Goal: Task Accomplishment & Management: Use online tool/utility

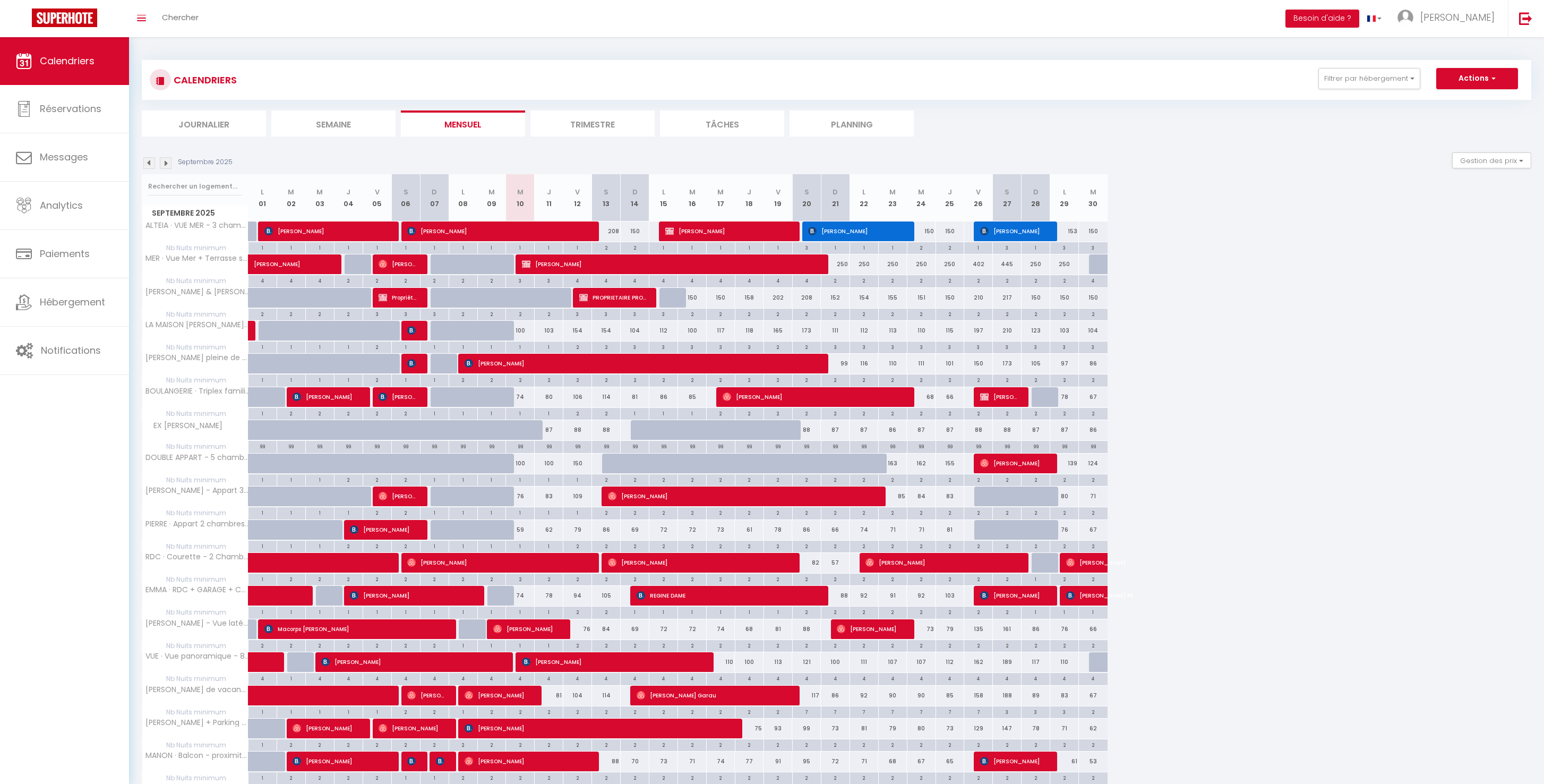
click at [529, 539] on div "59" at bounding box center [520, 529] width 29 height 19
type input "59"
type input "Mer 10 Septembre 2025"
type input "Jeu 11 Septembre 2025"
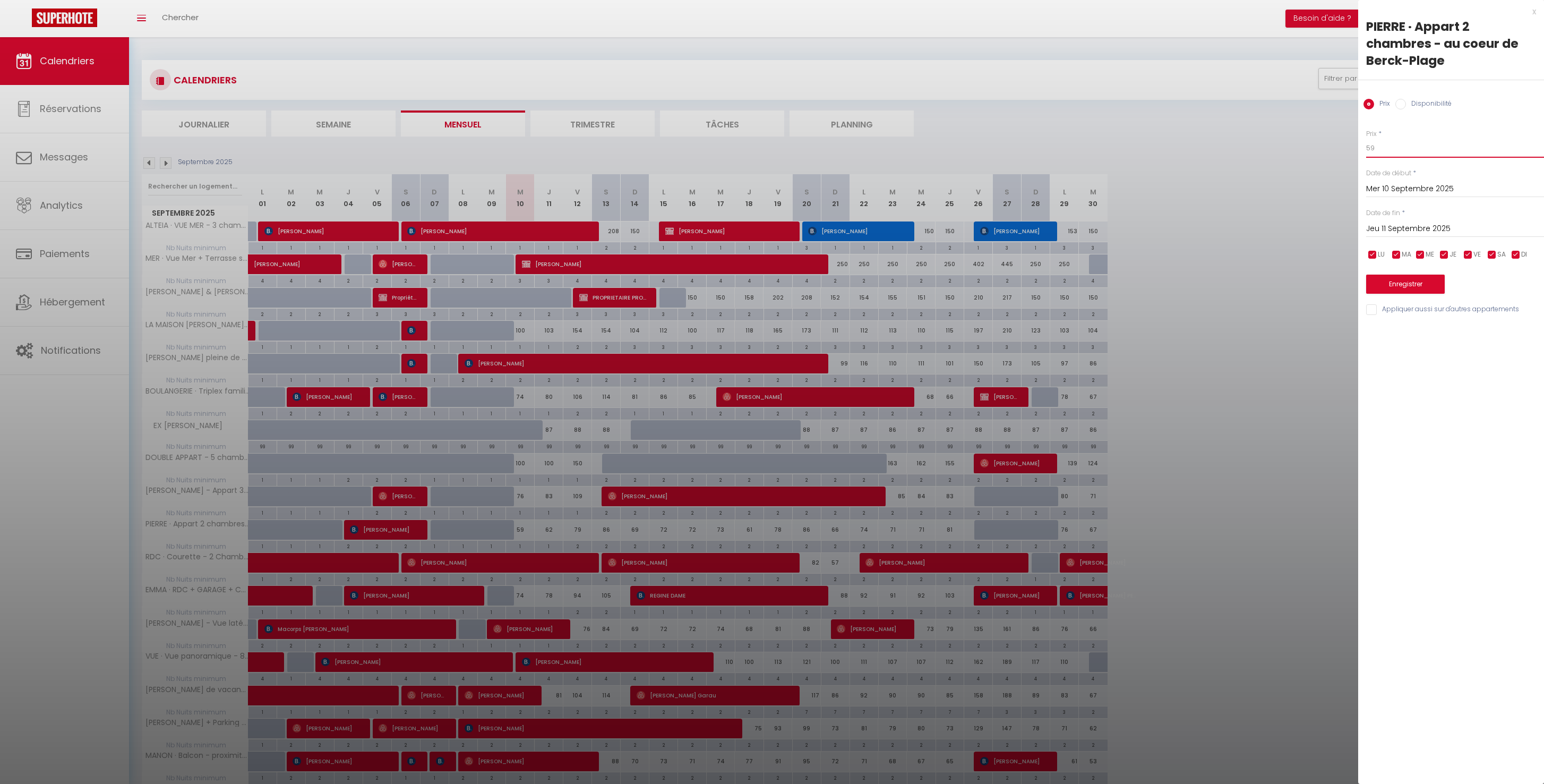
click at [1422, 158] on input "59" at bounding box center [1455, 148] width 178 height 19
type input "50"
click at [1435, 293] on button "Enregistrer" at bounding box center [1405, 284] width 79 height 19
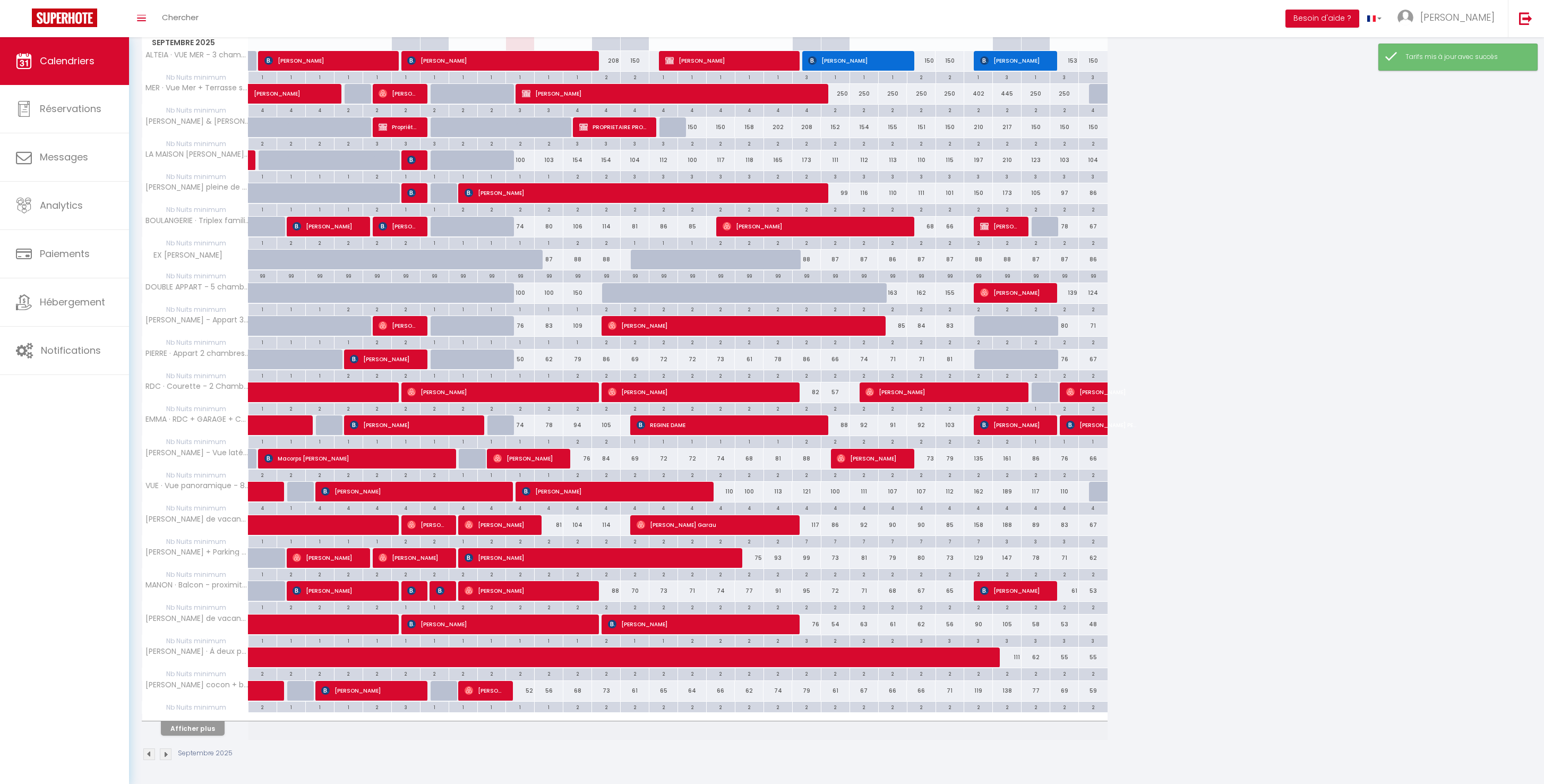
scroll to position [221, 0]
click at [204, 735] on button "Afficher plus" at bounding box center [192, 727] width 64 height 14
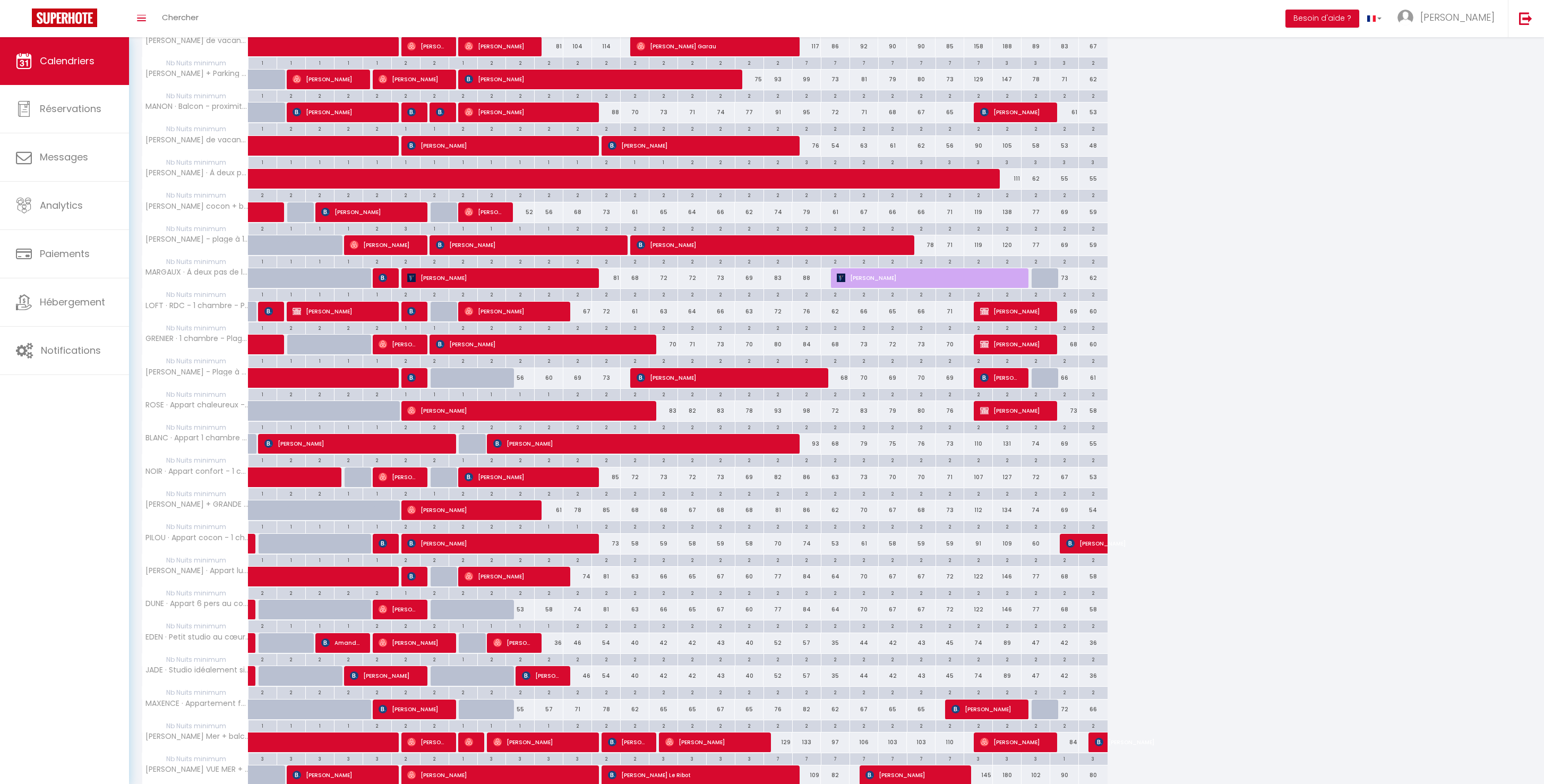
scroll to position [682, 0]
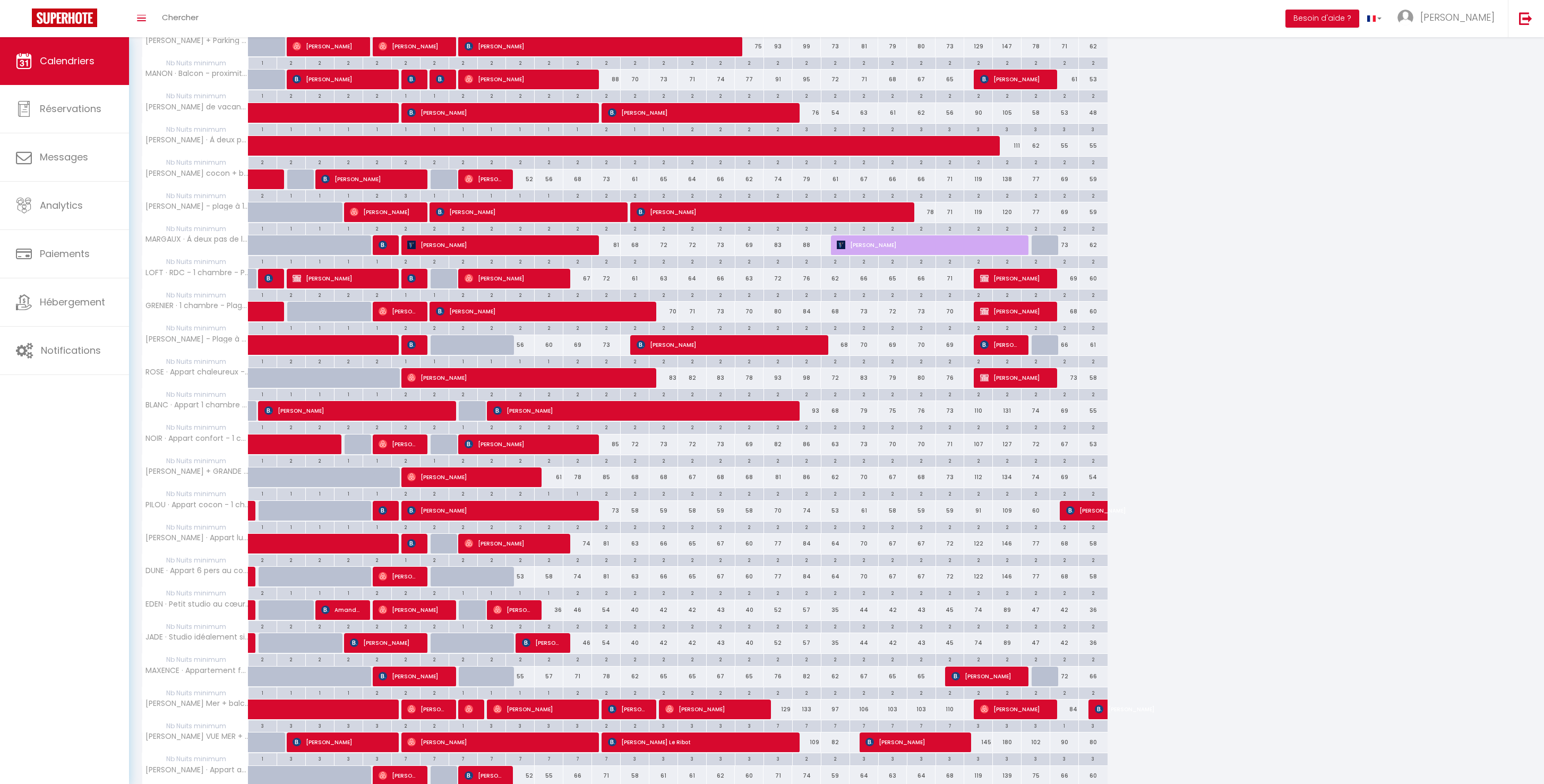
click at [527, 354] on div "56" at bounding box center [520, 344] width 29 height 19
type input "56"
type input "Mer 10 Septembre 2025"
type input "Jeu 11 Septembre 2025"
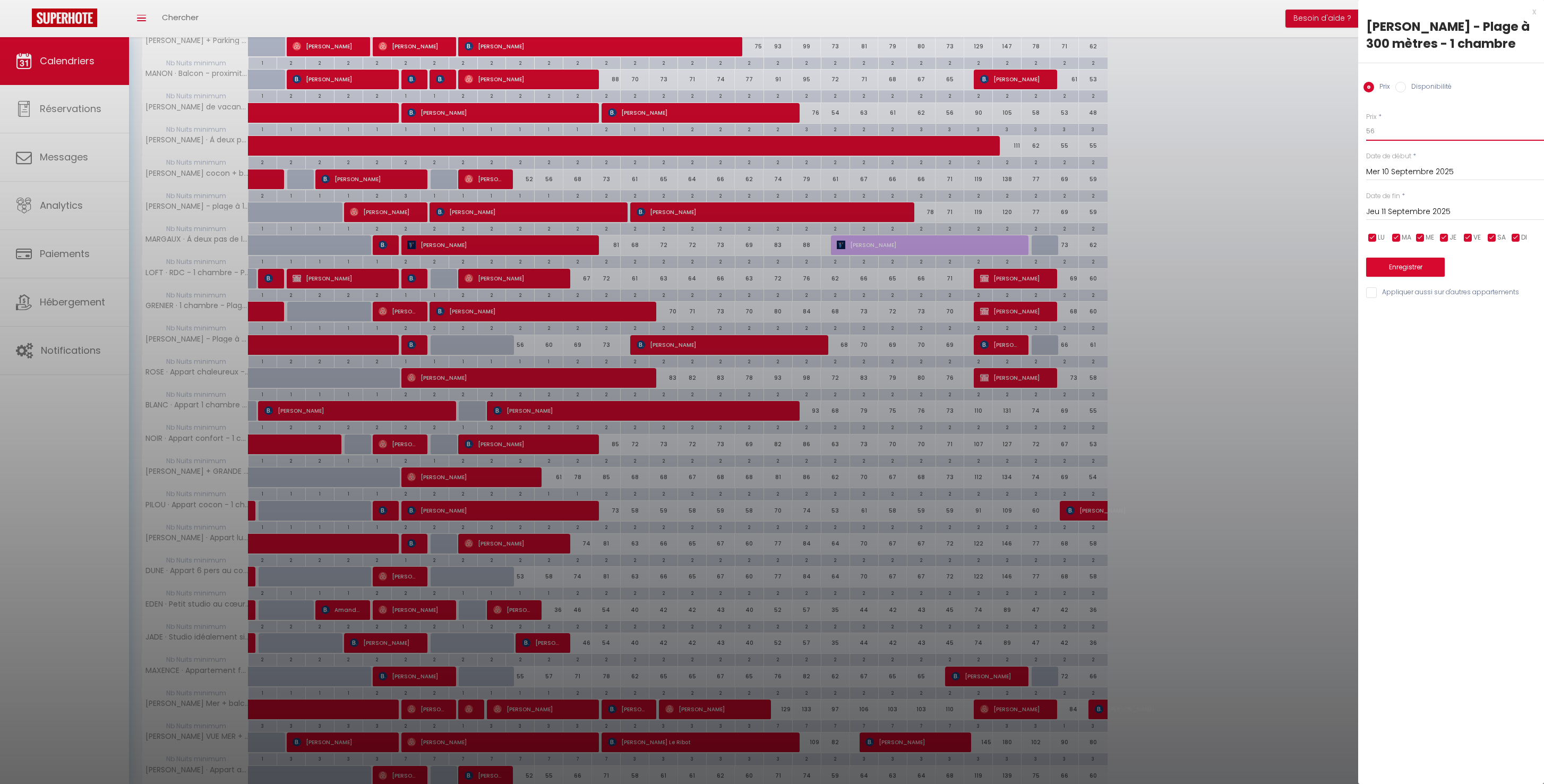
click at [1417, 141] on input "56" at bounding box center [1455, 131] width 178 height 19
type input "5"
type input "45"
click at [1424, 276] on button "Enregistrer" at bounding box center [1405, 267] width 79 height 19
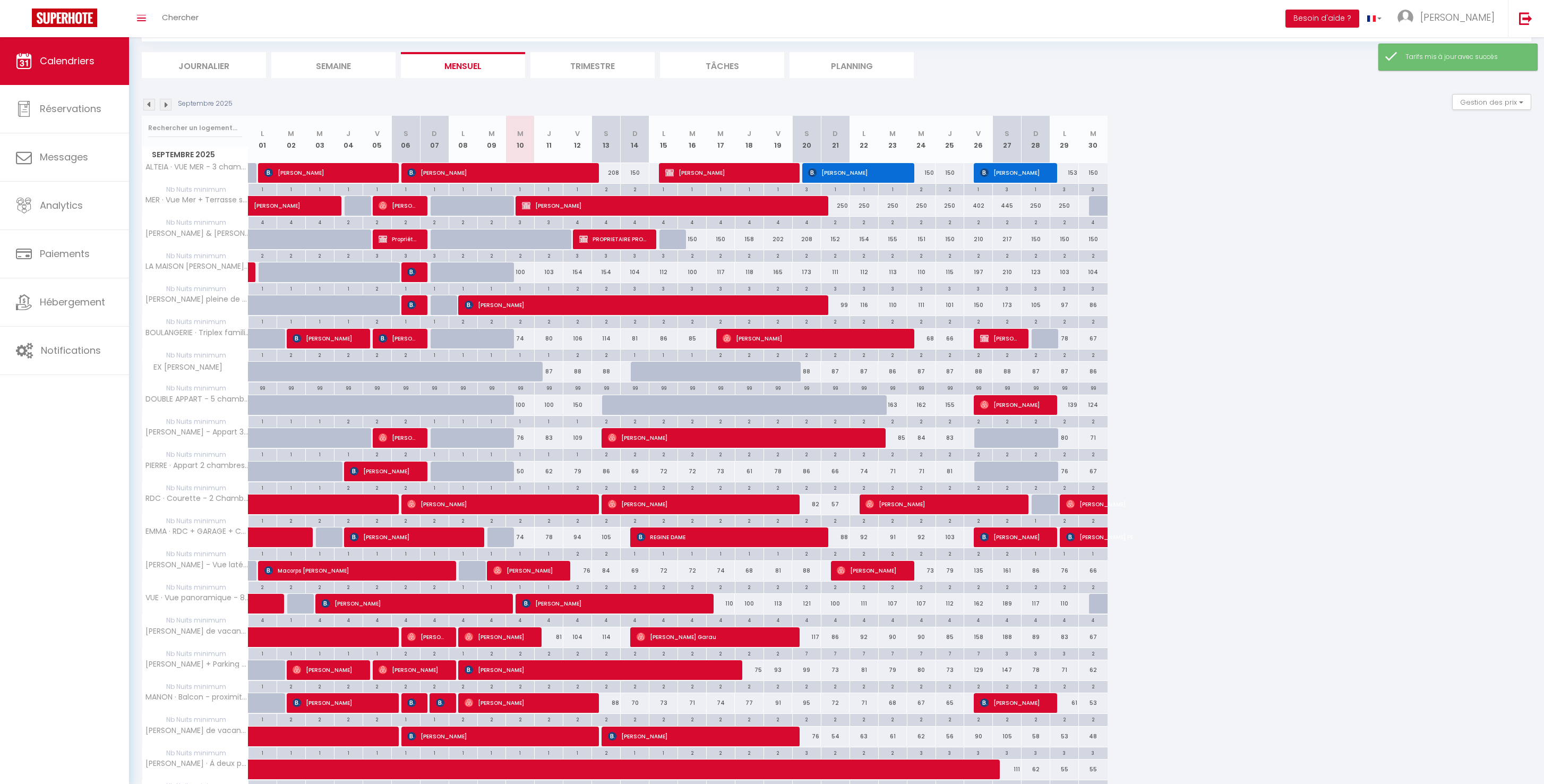
scroll to position [242, 0]
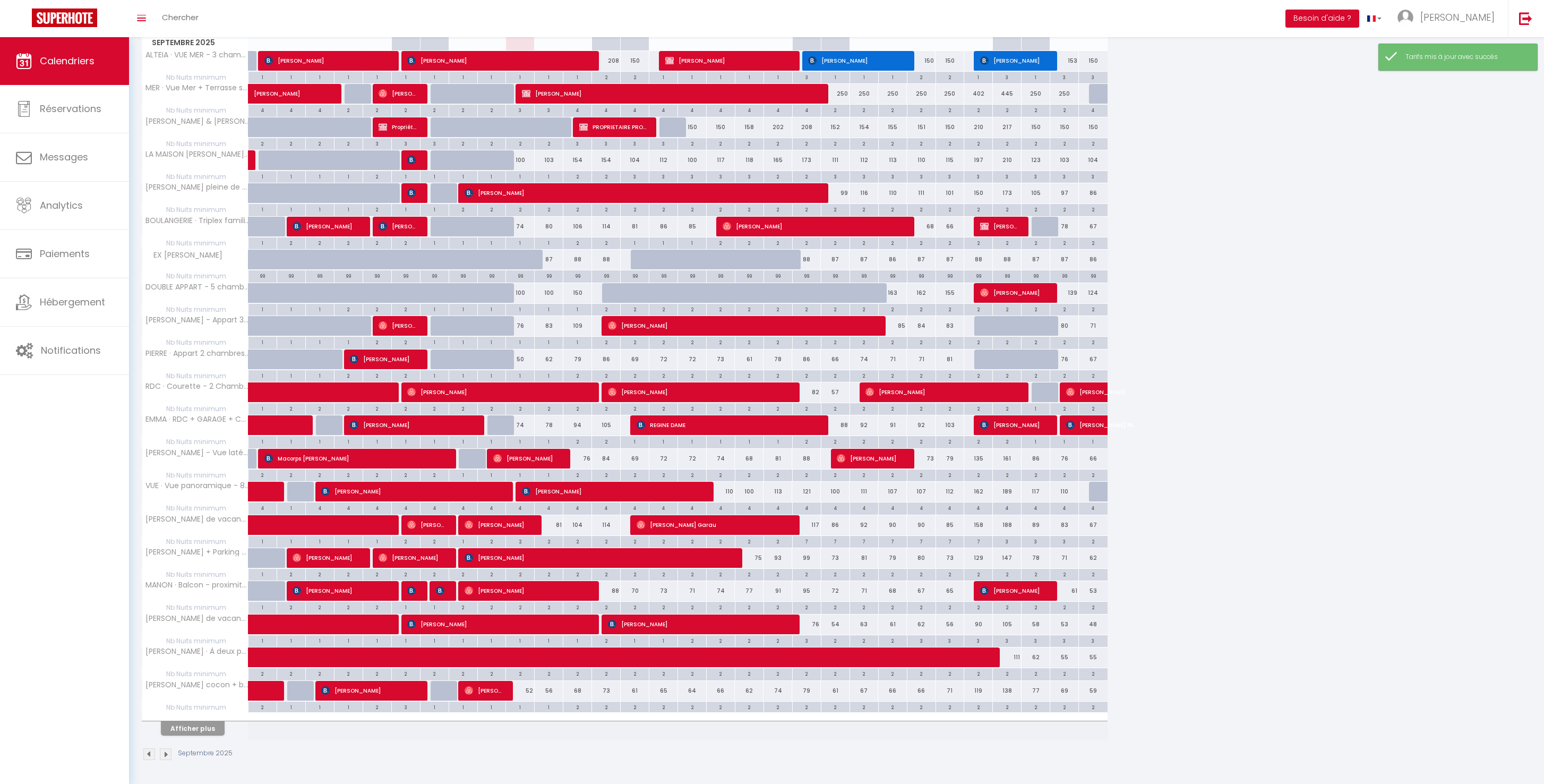
click at [221, 726] on button "Afficher plus" at bounding box center [192, 727] width 64 height 14
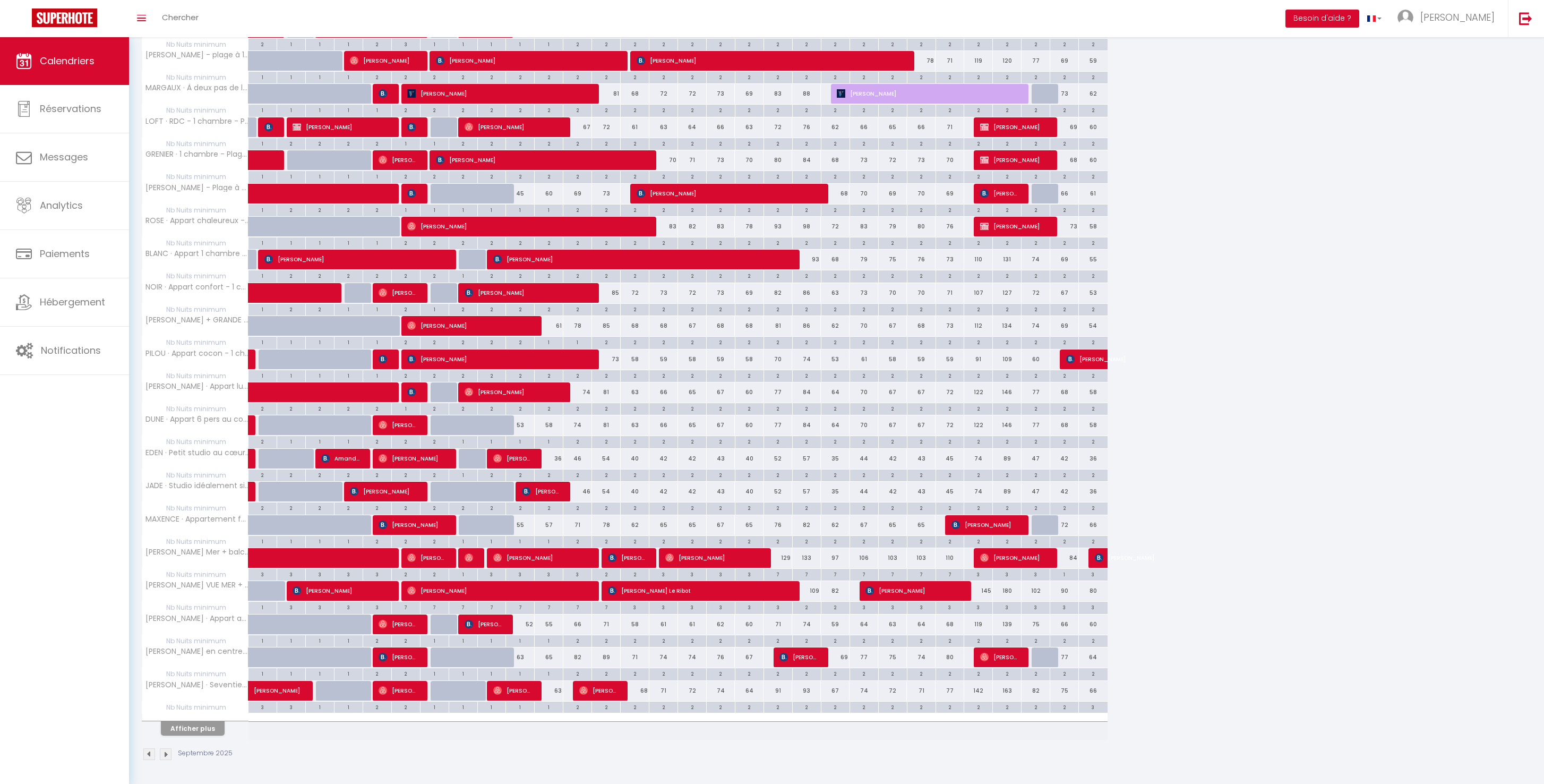
scroll to position [956, 0]
click at [528, 515] on div "55" at bounding box center [520, 524] width 29 height 19
type input "55"
type input "Mer 10 Septembre 2025"
type input "Jeu 11 Septembre 2025"
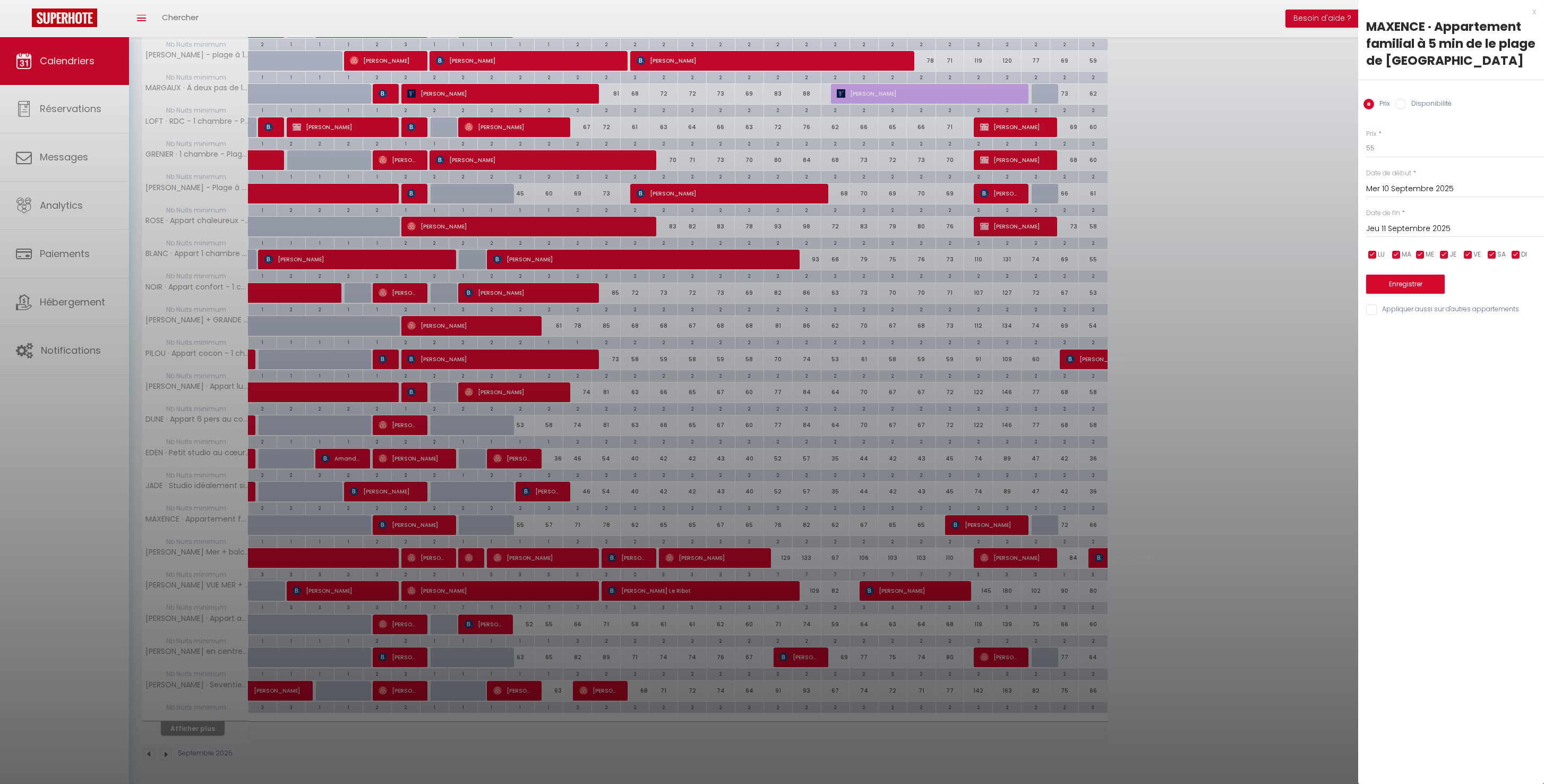
click at [894, 431] on div at bounding box center [772, 392] width 1544 height 784
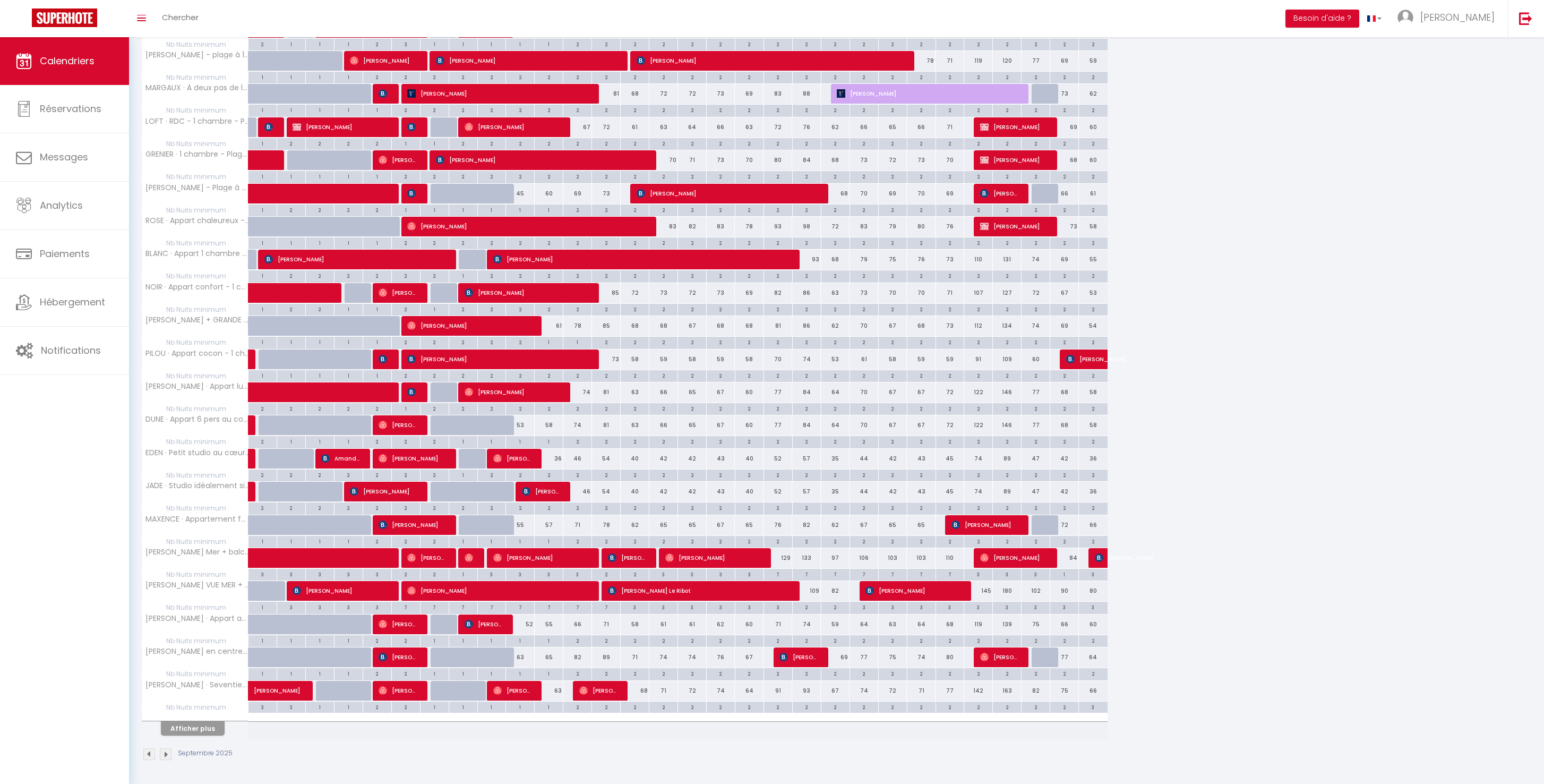
click at [199, 726] on button "Afficher plus" at bounding box center [192, 727] width 64 height 14
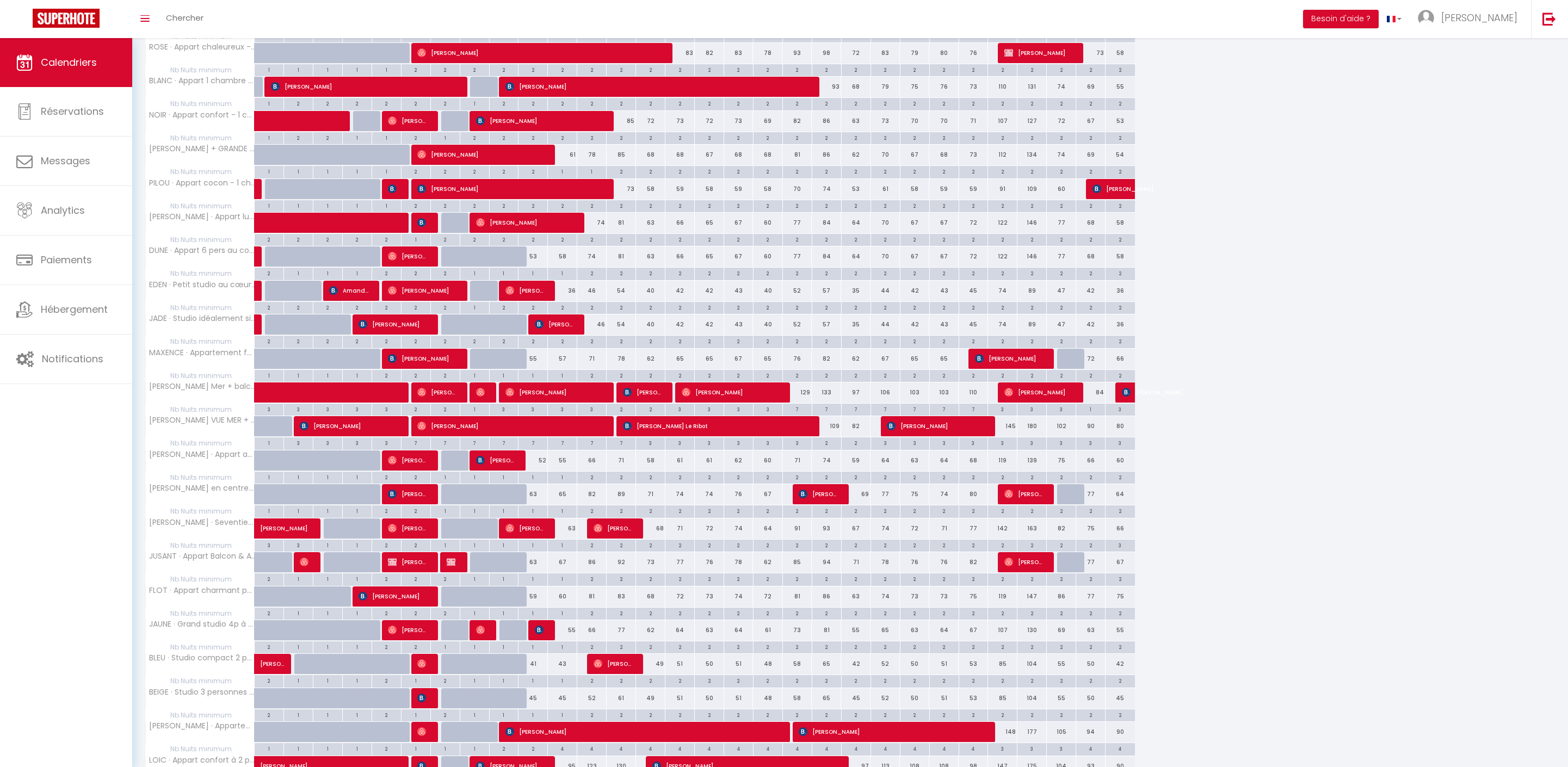
scroll to position [1033, 0]
